Goal: Task Accomplishment & Management: Use online tool/utility

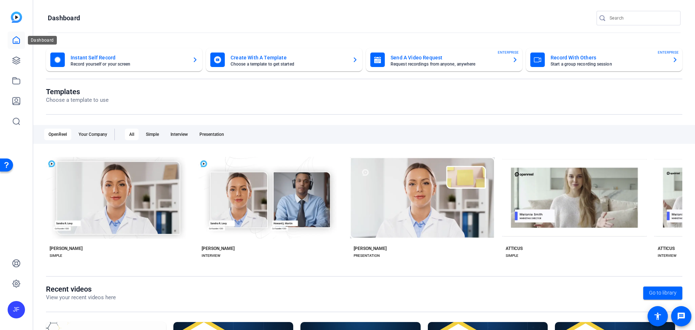
click at [15, 39] on icon at bounding box center [16, 40] width 9 height 9
click at [17, 57] on icon at bounding box center [16, 60] width 7 height 7
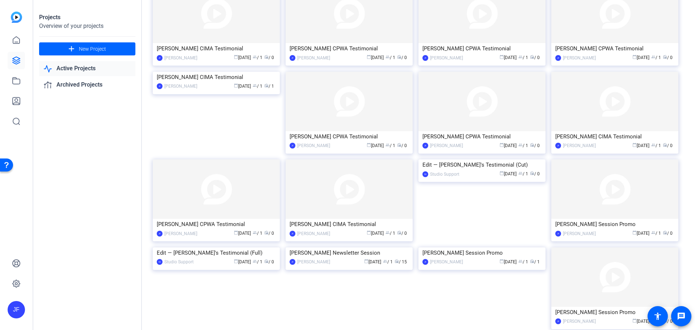
scroll to position [72, 0]
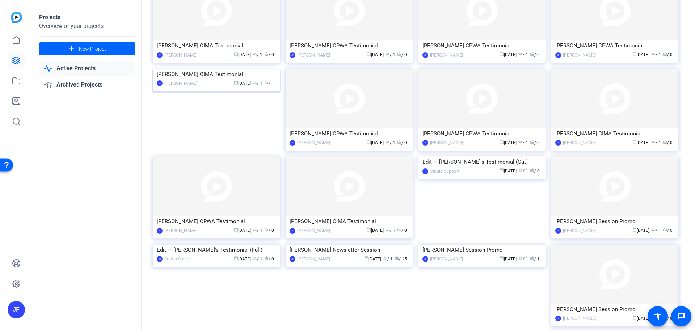
click at [246, 69] on img at bounding box center [216, 69] width 127 height 0
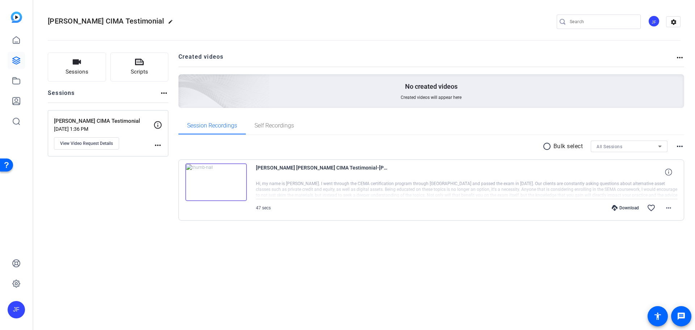
click at [215, 182] on img at bounding box center [216, 182] width 62 height 38
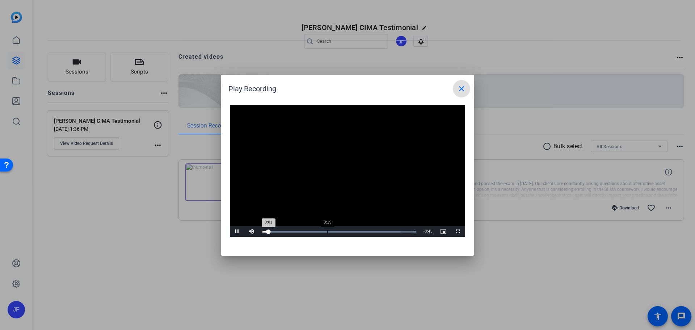
click at [327, 231] on div "Loaded : 100.00% 0:19 0:01" at bounding box center [339, 231] width 154 height 2
click at [395, 233] on div "Loaded : 100.00% 0:40 0:29" at bounding box center [339, 231] width 161 height 11
click at [285, 233] on div "Loaded : 100.00% 0:07 0:42" at bounding box center [339, 231] width 161 height 11
click at [348, 233] on div "Loaded : 100.00% 0:25 0:14" at bounding box center [339, 231] width 161 height 11
click at [465, 87] on mat-icon "close" at bounding box center [461, 88] width 9 height 9
